Goal: Task Accomplishment & Management: Complete application form

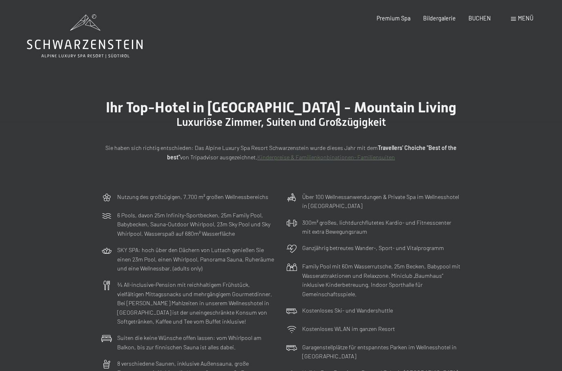
scroll to position [7, 0]
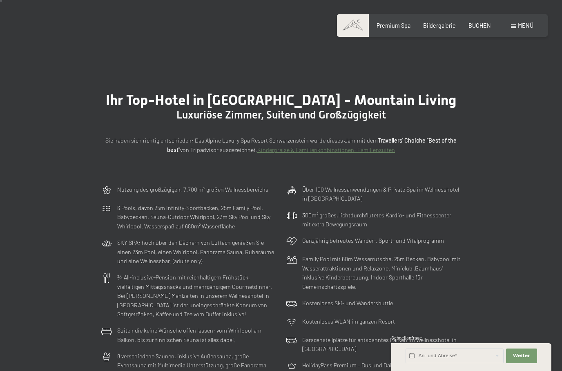
click at [523, 22] on div "Buchen Anfragen Premium Spa Bildergalerie BUCHEN Menü DE IT EN Gutschein Bilder…" at bounding box center [442, 26] width 182 height 8
click at [518, 28] on div "Menü" at bounding box center [522, 26] width 22 height 8
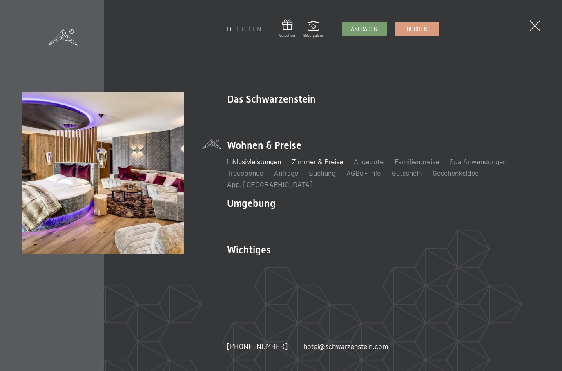
click at [240, 164] on link "Inklusivleistungen" at bounding box center [254, 161] width 54 height 9
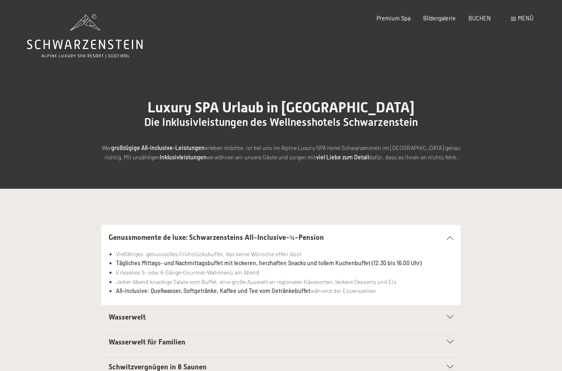
click at [509, 16] on div "Buchen Anfragen Premium Spa Bildergalerie BUCHEN Menü DE IT EN Gutschein Bilder…" at bounding box center [442, 18] width 182 height 8
click at [520, 21] on span "Menü" at bounding box center [526, 18] width 16 height 7
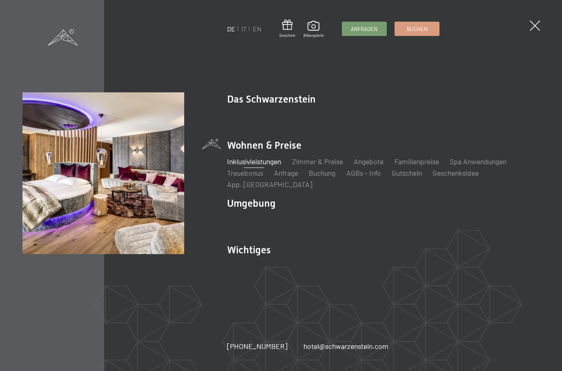
click at [552, 262] on div "DE IT EN Gutschein Bildergalerie Anfragen Buchen DE IT EN Das Schwarzenstein Ne…" at bounding box center [281, 185] width 562 height 371
click at [319, 159] on link "Zimmer & Preise" at bounding box center [317, 161] width 51 height 9
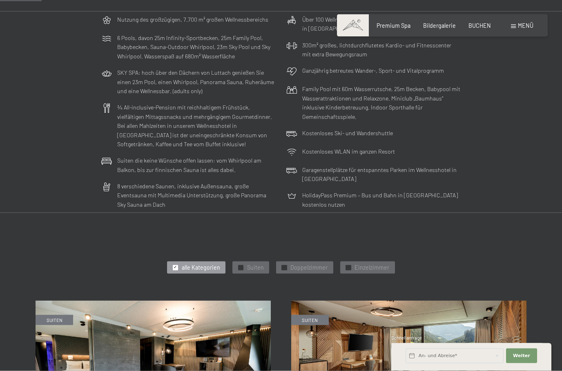
scroll to position [178, 0]
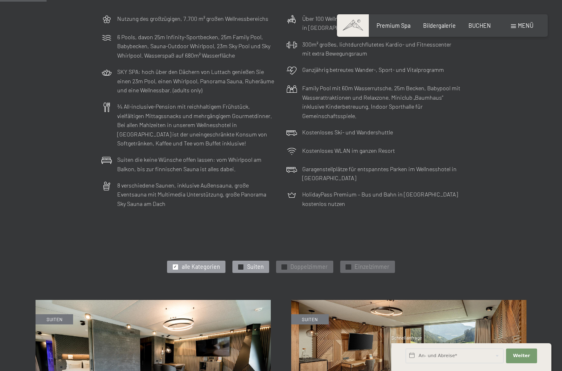
click at [243, 264] on div at bounding box center [240, 266] width 5 height 5
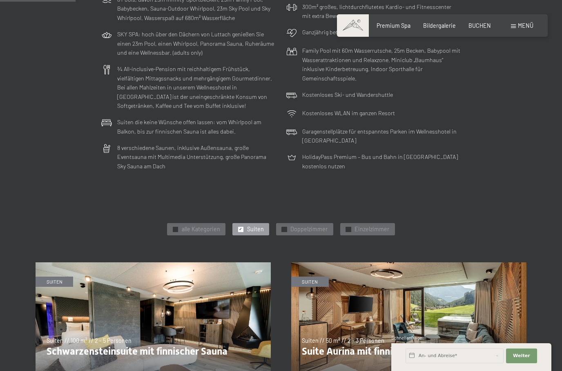
scroll to position [215, 0]
click at [290, 228] on div "✓ Doppelzimmer" at bounding box center [304, 229] width 57 height 12
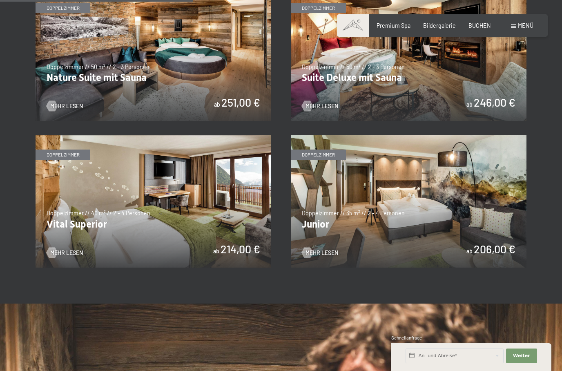
scroll to position [490, 0]
click at [60, 250] on span "Mehr Lesen" at bounding box center [74, 252] width 33 height 8
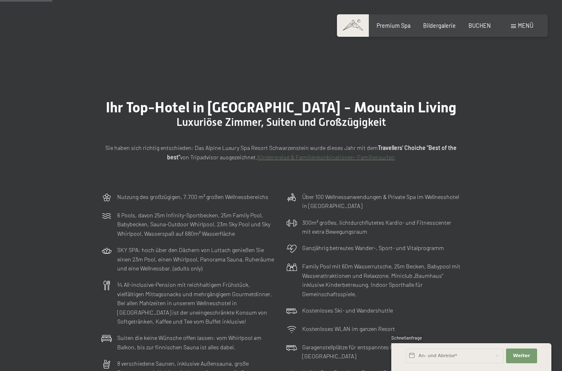
scroll to position [339, 0]
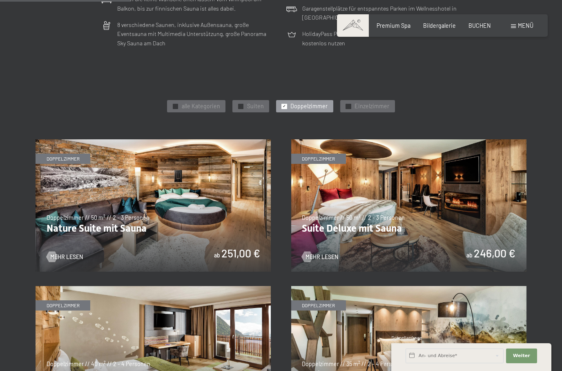
click at [291, 100] on div "✓ Doppelzimmer" at bounding box center [304, 106] width 57 height 12
click at [179, 106] on div "✓ alle Kategorien" at bounding box center [196, 106] width 58 height 12
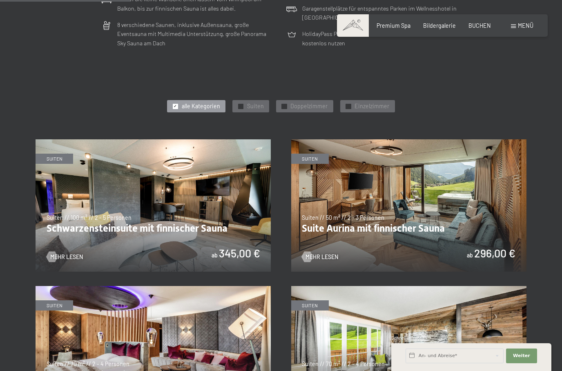
click at [174, 98] on div "✓ alle Kategorien ✓ Suiten ✓ Doppelzimmer ✓ Einzelzimmer" at bounding box center [281, 106] width 491 height 16
click at [183, 105] on div "✓ alle Kategorien" at bounding box center [196, 106] width 58 height 12
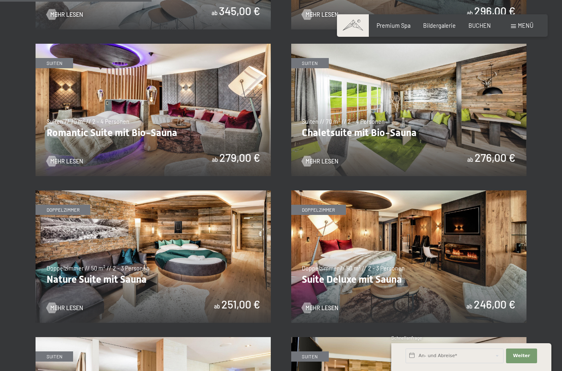
click at [92, 234] on img at bounding box center [153, 256] width 235 height 132
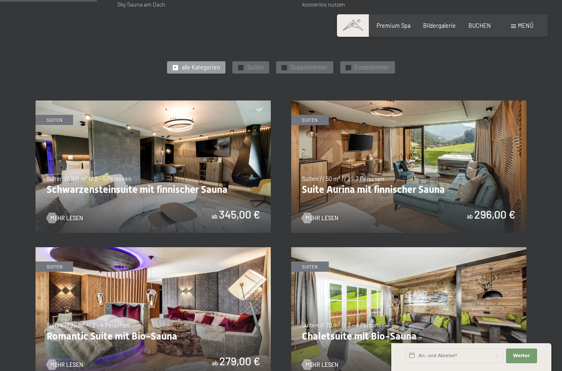
click at [491, 197] on img at bounding box center [408, 166] width 235 height 132
click at [93, 247] on img at bounding box center [153, 313] width 235 height 132
click at [469, 233] on img at bounding box center [408, 166] width 235 height 132
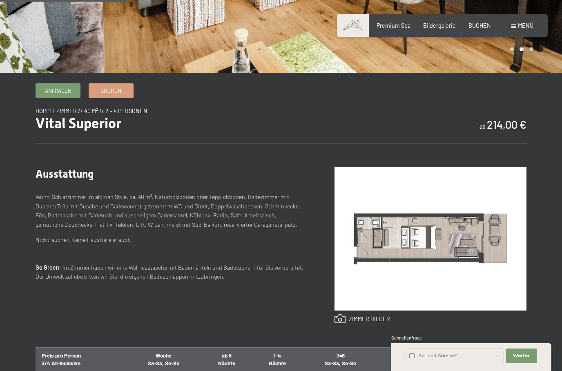
scroll to position [206, 0]
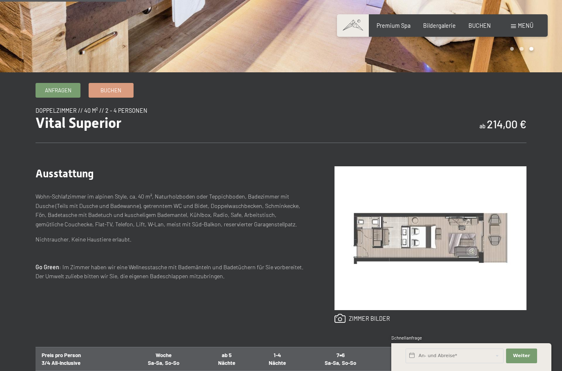
click at [485, 289] on img at bounding box center [431, 238] width 192 height 144
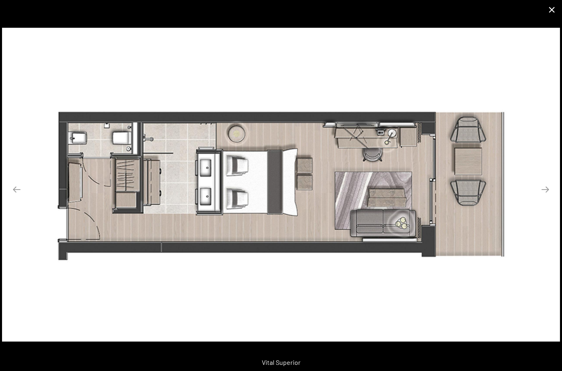
click at [546, 10] on button "Close gallery" at bounding box center [552, 9] width 20 height 19
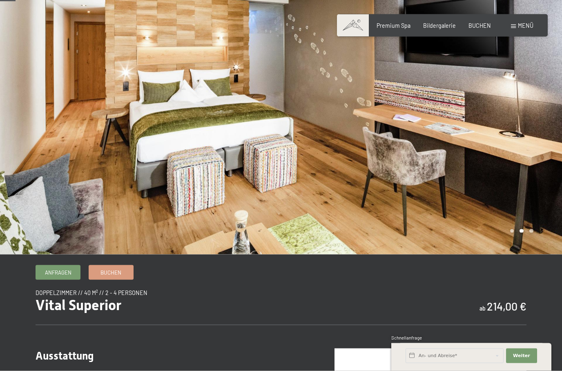
scroll to position [0, 0]
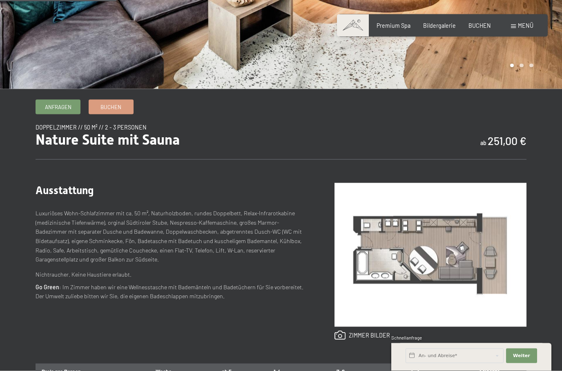
scroll to position [190, 0]
click at [453, 310] on img at bounding box center [431, 255] width 192 height 144
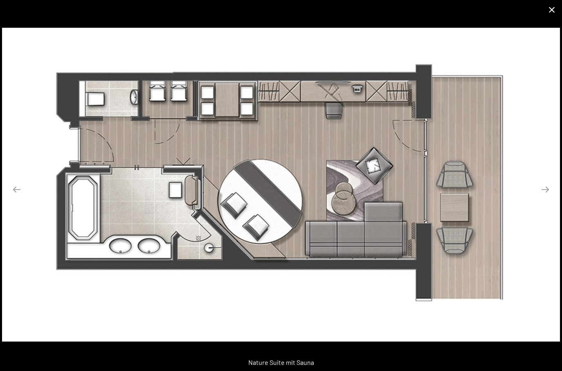
click at [556, 9] on button "Close gallery" at bounding box center [552, 9] width 20 height 19
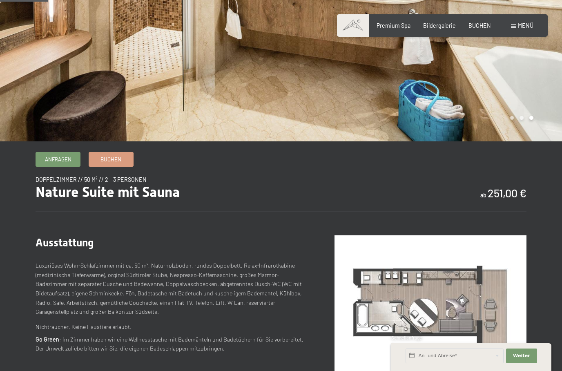
scroll to position [0, 0]
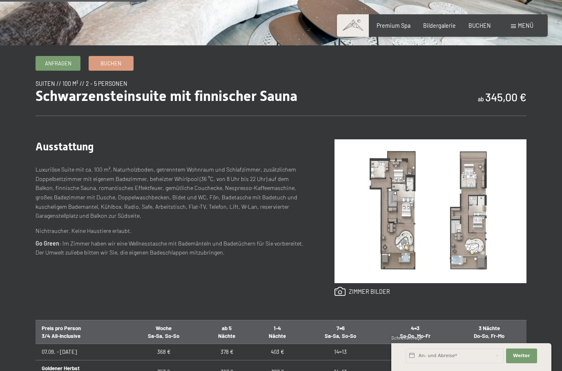
scroll to position [240, 0]
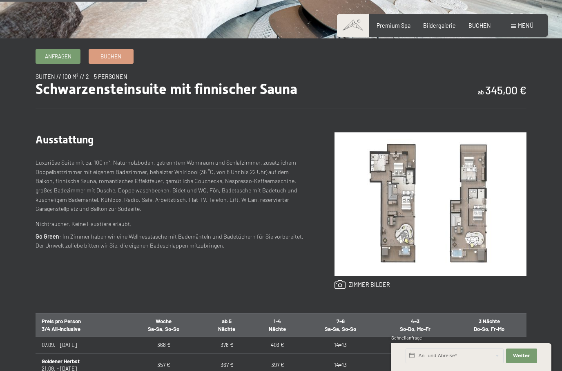
click at [500, 276] on img at bounding box center [431, 204] width 192 height 144
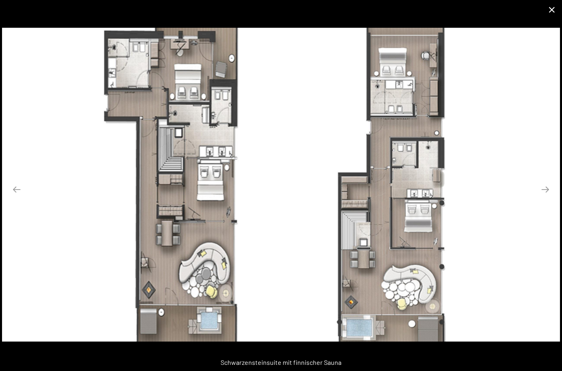
click at [554, 12] on button "Close gallery" at bounding box center [552, 9] width 20 height 19
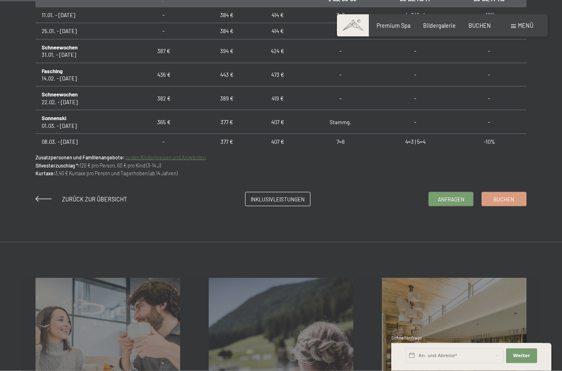
scroll to position [550, 0]
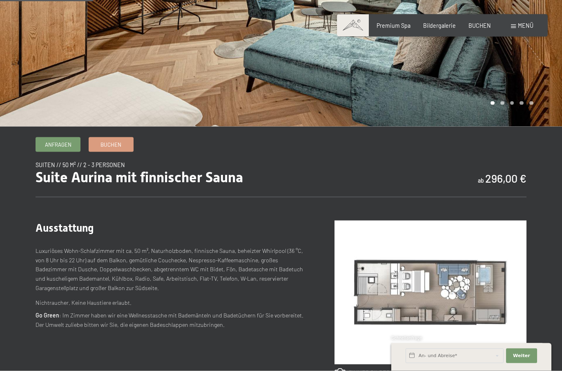
scroll to position [152, 0]
click at [473, 318] on img at bounding box center [431, 292] width 192 height 144
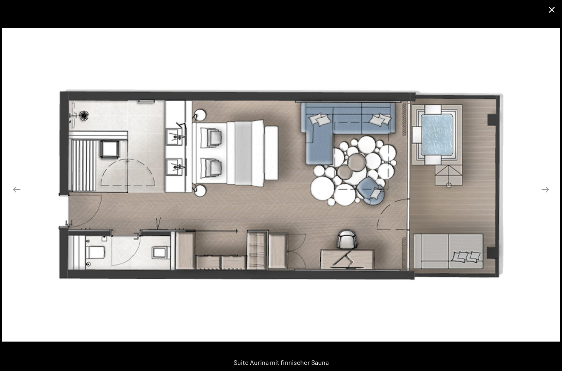
click at [554, 7] on button "Close gallery" at bounding box center [552, 9] width 20 height 19
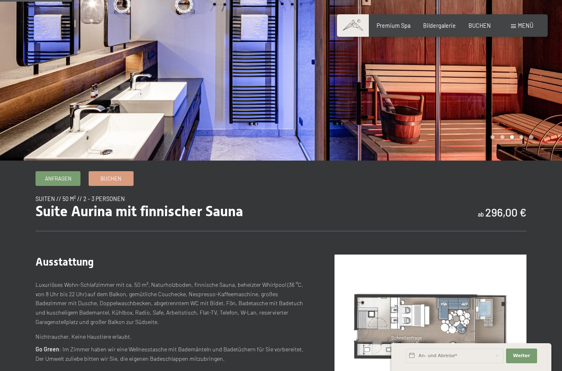
scroll to position [103, 0]
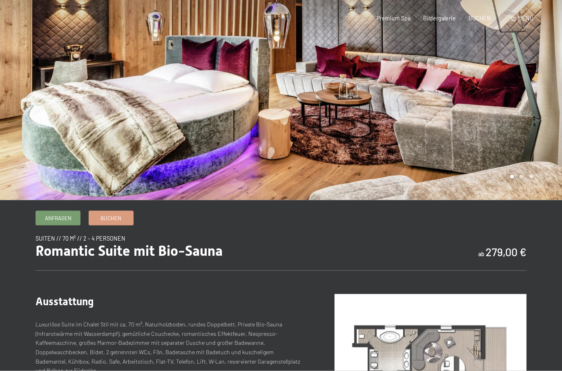
scroll to position [162, 0]
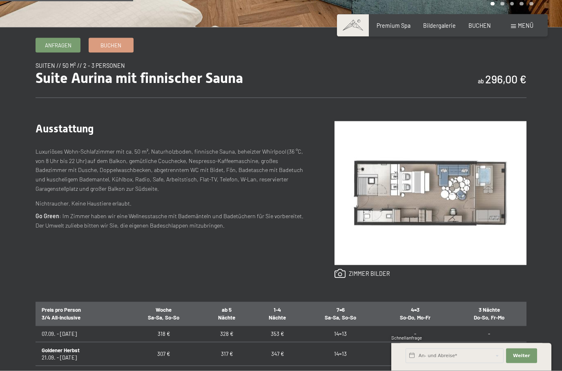
scroll to position [305, 0]
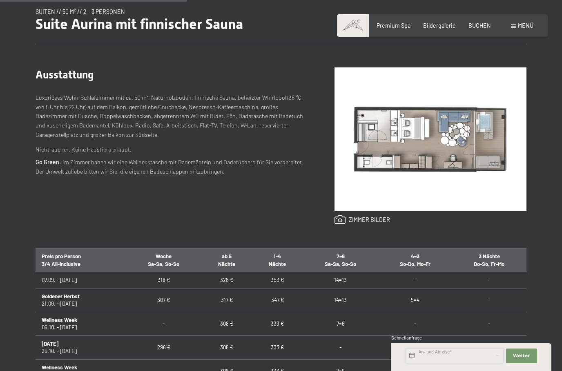
click at [485, 363] on input "text" at bounding box center [455, 355] width 98 height 15
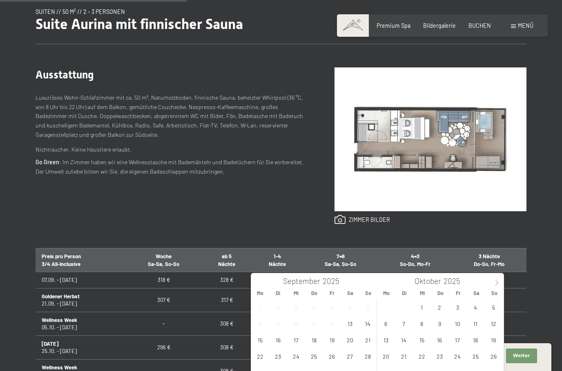
click at [494, 283] on icon at bounding box center [497, 283] width 6 height 6
click at [494, 285] on icon at bounding box center [497, 283] width 6 height 6
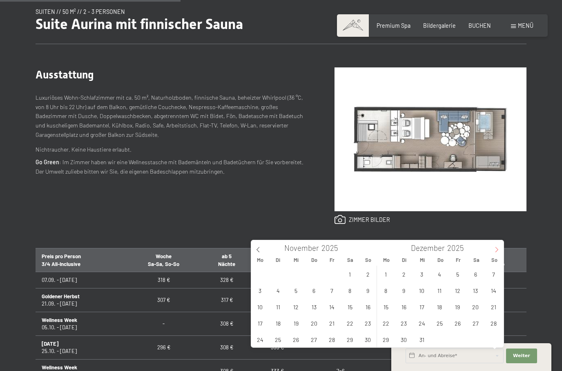
scroll to position [304, 0]
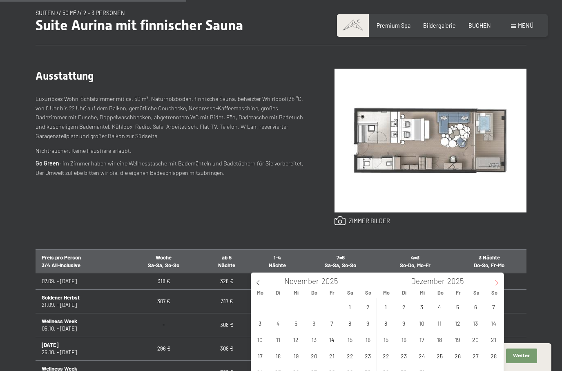
click at [499, 280] on icon at bounding box center [497, 283] width 6 height 6
type input "2026"
click at [497, 284] on icon at bounding box center [497, 283] width 6 height 6
type input "2026"
click at [497, 281] on icon at bounding box center [497, 283] width 6 height 6
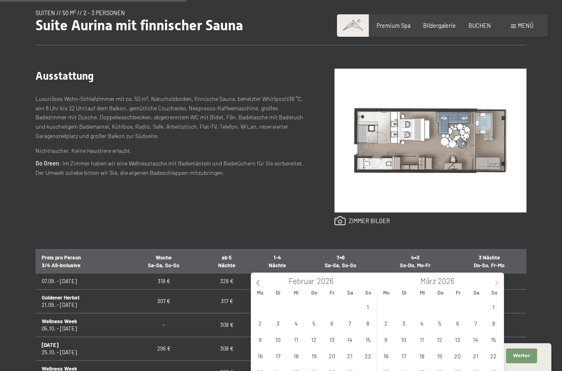
click at [496, 283] on icon at bounding box center [497, 283] width 6 height 6
click at [494, 282] on icon at bounding box center [497, 283] width 6 height 6
click at [498, 280] on icon at bounding box center [497, 283] width 6 height 6
click at [370, 354] on span "28" at bounding box center [368, 356] width 16 height 16
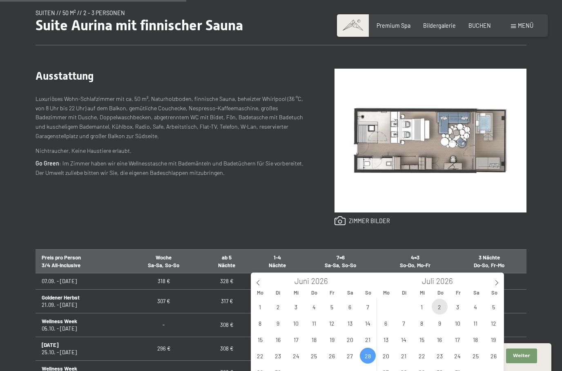
click at [441, 304] on span "2" at bounding box center [440, 307] width 16 height 16
type input "So. 28.06.2026 - Do. 02.07.2026"
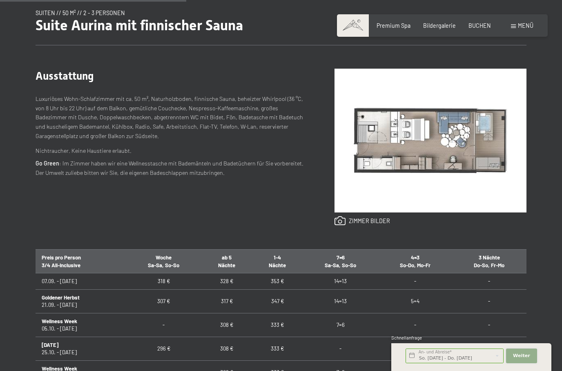
click at [524, 359] on span "Weiter" at bounding box center [521, 356] width 17 height 7
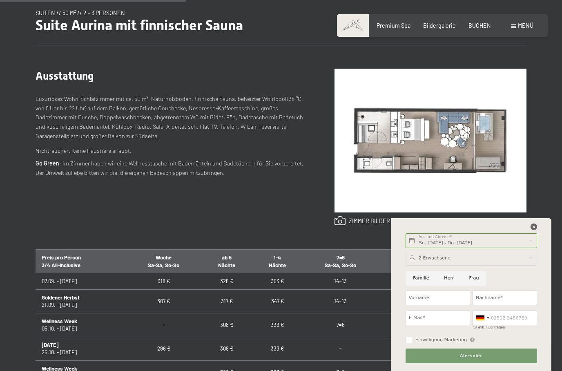
click at [534, 230] on icon at bounding box center [534, 226] width 7 height 7
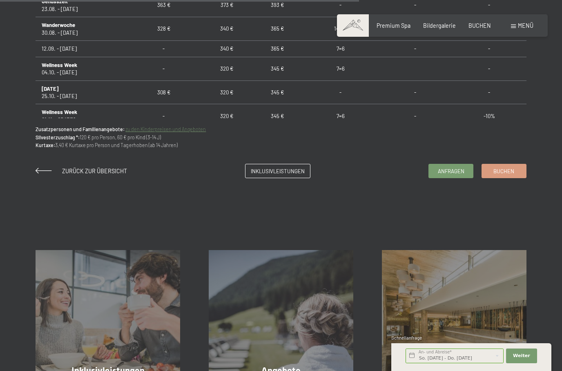
scroll to position [597, 0]
click at [294, 173] on span "Inklusivleistungen" at bounding box center [278, 169] width 54 height 7
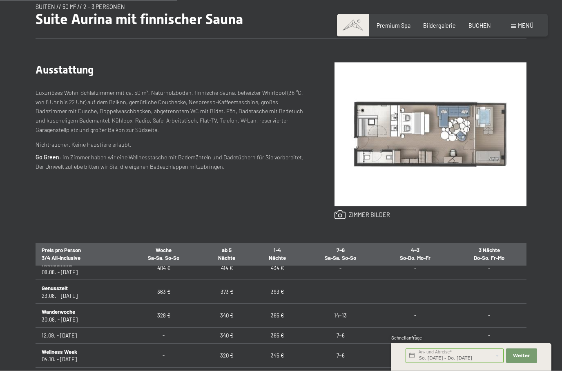
scroll to position [310, 0]
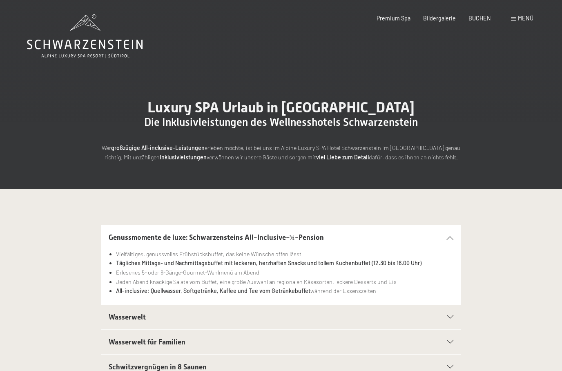
scroll to position [2, 0]
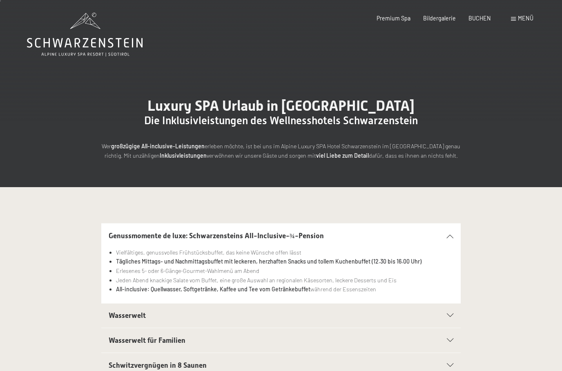
click at [450, 315] on icon at bounding box center [450, 316] width 7 height 4
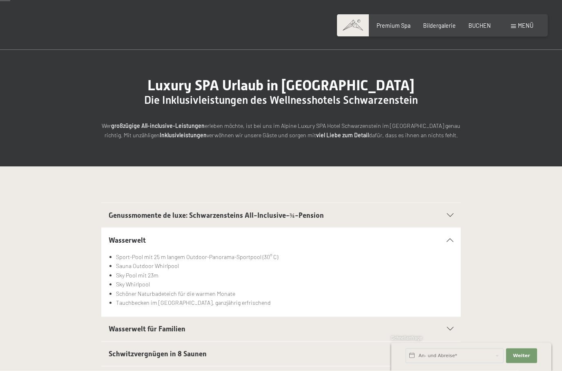
scroll to position [22, 0]
click at [450, 238] on icon at bounding box center [450, 240] width 7 height 4
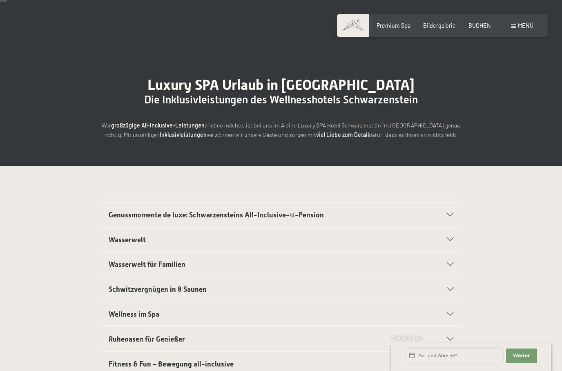
scroll to position [0, 0]
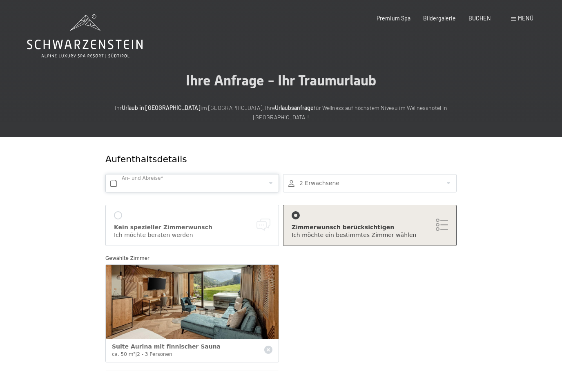
click at [150, 174] on input "text" at bounding box center [192, 183] width 174 height 18
click at [21, 110] on div "Ihre Anfrage - Ihr Traumurlaub Ihr Urlaub in Südtirol im Alpin & Spa Resort Sch…" at bounding box center [281, 104] width 562 height 65
click at [126, 174] on input "text" at bounding box center [192, 183] width 174 height 18
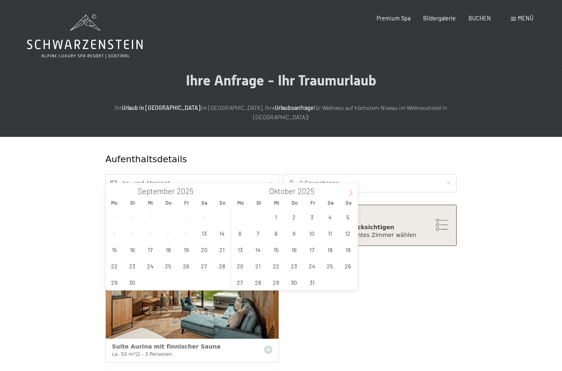
click at [351, 192] on icon at bounding box center [351, 193] width 6 height 6
click at [348, 192] on icon at bounding box center [351, 193] width 6 height 6
click at [349, 192] on icon at bounding box center [351, 193] width 6 height 6
type input "2026"
click at [348, 192] on icon at bounding box center [351, 193] width 6 height 6
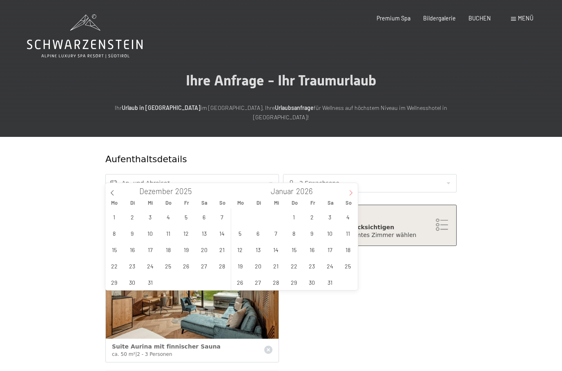
type input "2026"
click at [348, 192] on icon at bounding box center [351, 193] width 6 height 6
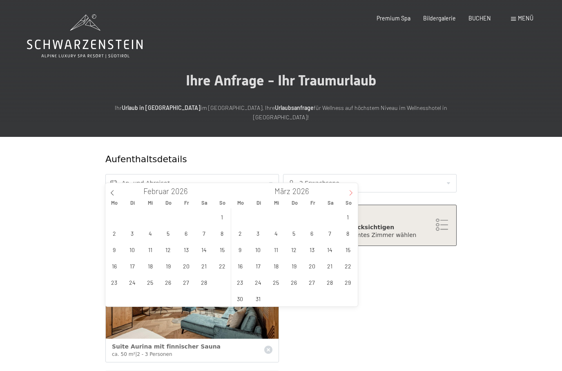
click at [346, 192] on span at bounding box center [351, 190] width 14 height 14
click at [346, 193] on span at bounding box center [351, 190] width 14 height 14
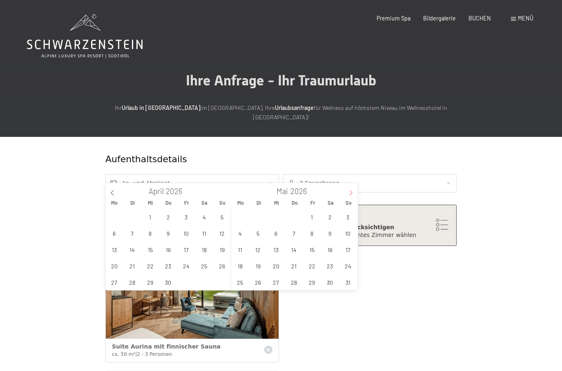
click at [346, 193] on span at bounding box center [351, 190] width 14 height 14
click at [344, 193] on span at bounding box center [351, 190] width 14 height 14
click at [116, 279] on span "29" at bounding box center [114, 282] width 16 height 16
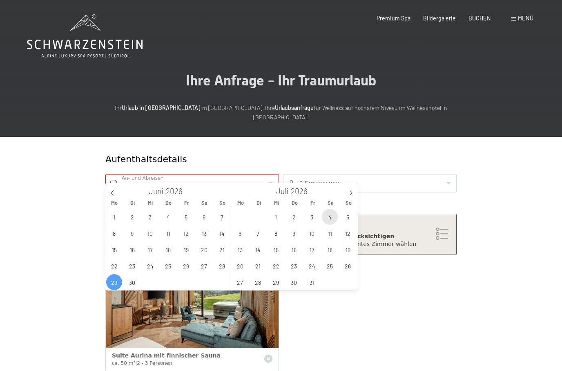
click at [332, 216] on span "4" at bounding box center [330, 217] width 16 height 16
type input "Mo. 29.06.2026 - Sa. 04.07.2026"
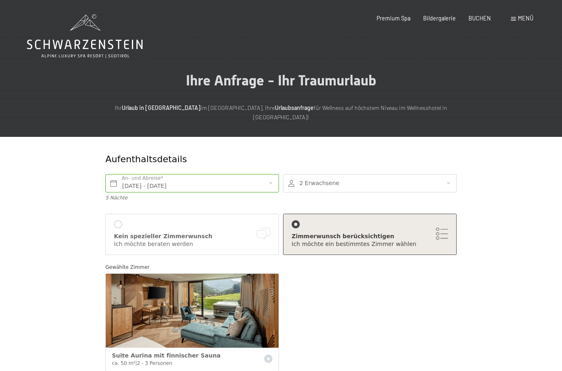
click at [423, 174] on div at bounding box center [370, 183] width 174 height 18
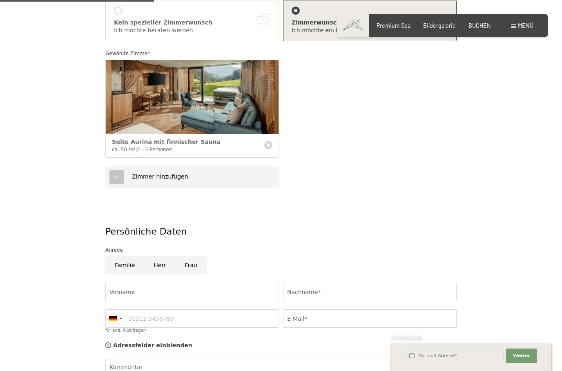
scroll to position [222, 0]
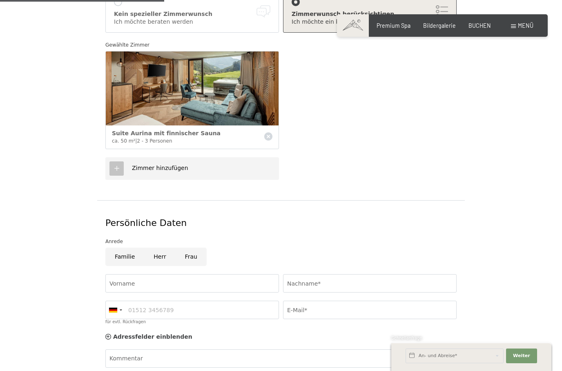
click at [154, 248] on input "Herr" at bounding box center [159, 257] width 31 height 18
radio input "true"
click at [125, 274] on input "Vorname" at bounding box center [192, 283] width 174 height 18
type input "Thorben"
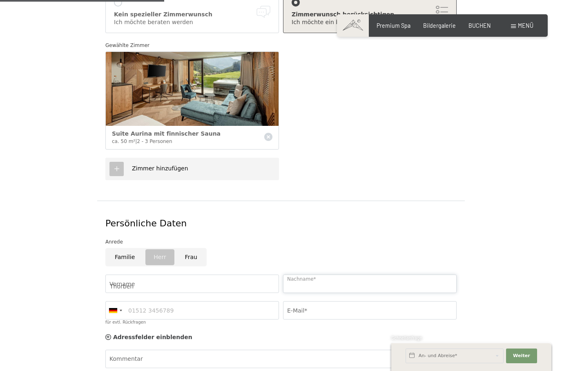
type input "Ziegler"
type input "017684526485"
type input "Thorben-Ziegler@gmx.de"
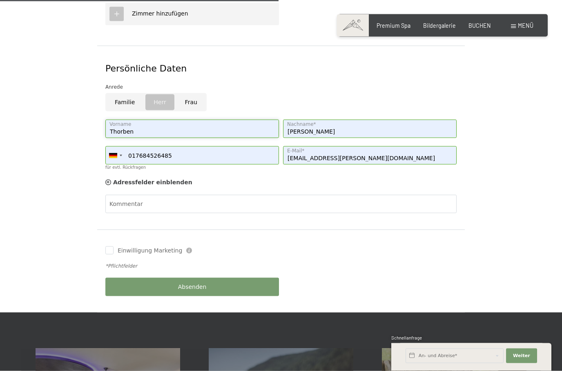
scroll to position [377, 0]
click at [140, 277] on button "Absenden" at bounding box center [192, 286] width 174 height 18
